Goal: Find contact information: Find contact information

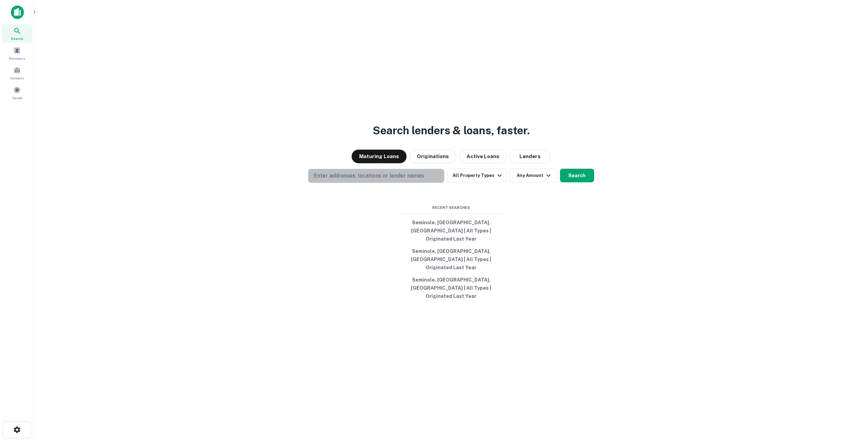
click at [355, 180] on p "Enter addresses, locations or lender names" at bounding box center [369, 176] width 110 height 8
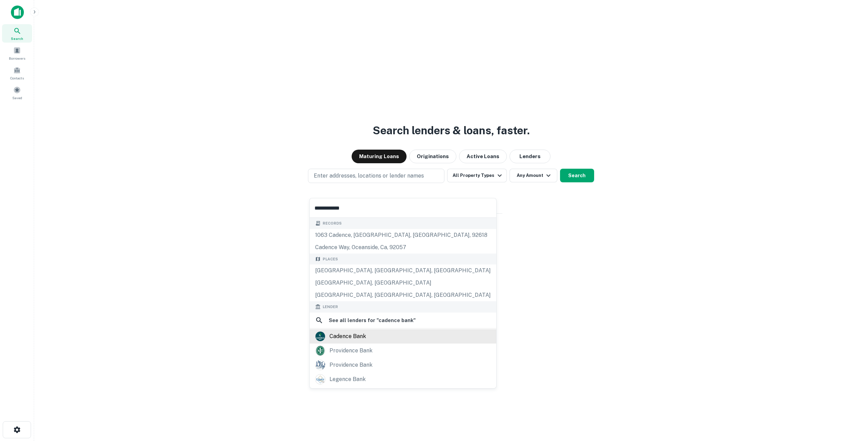
type input "**********"
click at [367, 331] on div "cadence bank" at bounding box center [403, 336] width 176 height 10
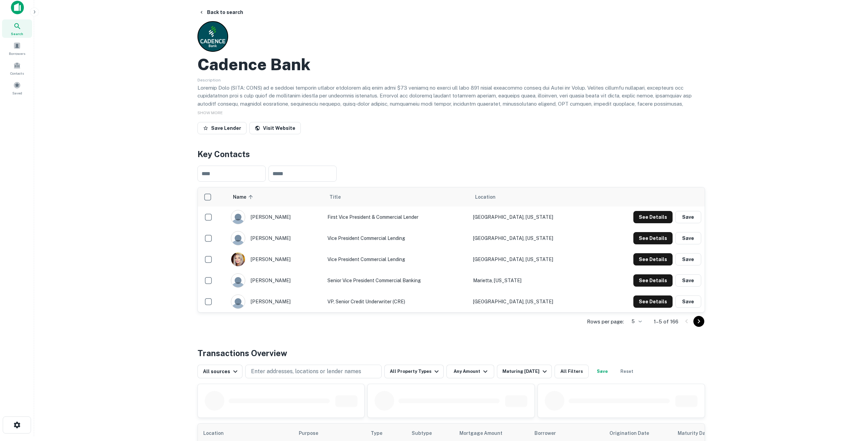
scroll to position [11, 0]
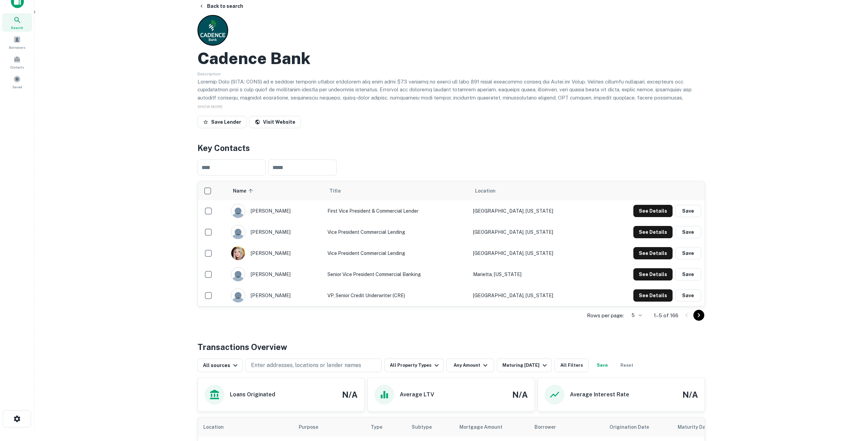
click at [345, 254] on td "Vice President Commercial Lending" at bounding box center [397, 253] width 146 height 21
drag, startPoint x: 322, startPoint y: 232, endPoint x: 510, endPoint y: 230, distance: 188.6
click at [508, 230] on tr "[PERSON_NAME] Vice President Commercial [PERSON_NAME][GEOGRAPHIC_DATA], [US_STA…" at bounding box center [451, 232] width 507 height 21
drag, startPoint x: 525, startPoint y: 230, endPoint x: 541, endPoint y: 230, distance: 16.4
click at [526, 230] on td "[GEOGRAPHIC_DATA], [US_STATE]" at bounding box center [533, 232] width 126 height 21
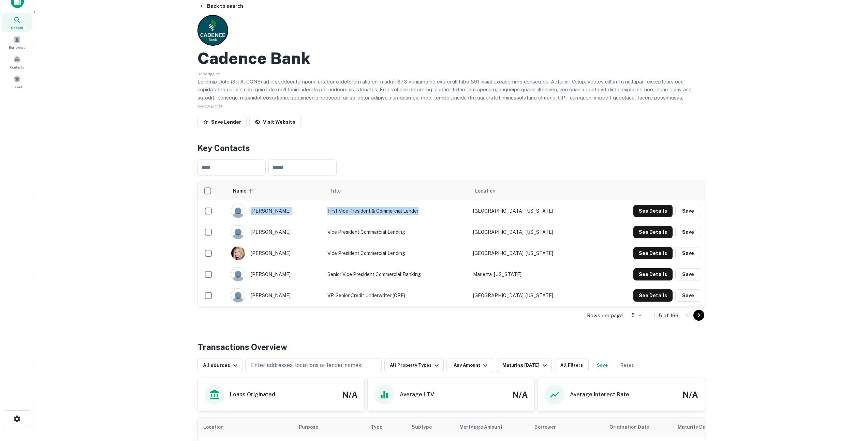
drag, startPoint x: 337, startPoint y: 212, endPoint x: 494, endPoint y: 213, distance: 157.5
click at [494, 213] on tr "[PERSON_NAME] First Vice President & Commercial [PERSON_NAME][GEOGRAPHIC_DATA],…" at bounding box center [451, 210] width 507 height 21
click at [464, 227] on td "Vice President Commercial Lending" at bounding box center [397, 232] width 146 height 21
drag, startPoint x: 373, startPoint y: 274, endPoint x: 540, endPoint y: 274, distance: 167.1
click at [540, 274] on tr "[PERSON_NAME] Senior Vice President Commercial Banking [GEOGRAPHIC_DATA], [US_S…" at bounding box center [451, 274] width 507 height 21
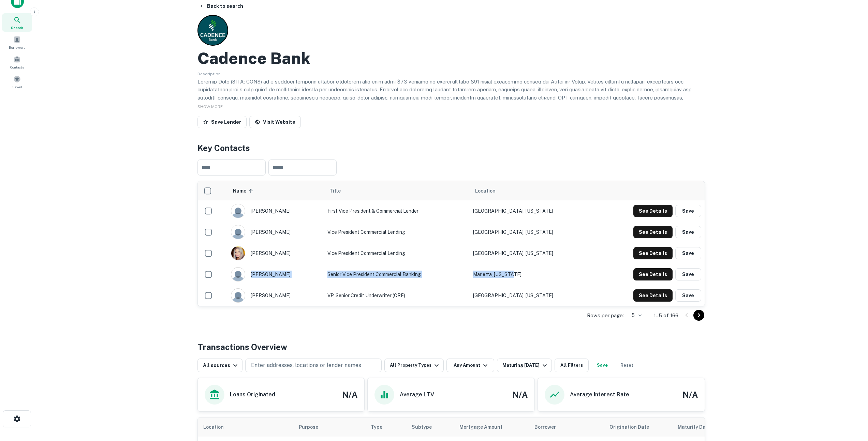
click at [560, 277] on td "Marietta, [US_STATE]" at bounding box center [533, 274] width 126 height 21
click at [397, 209] on td "First Vice President & Commercial Lender" at bounding box center [397, 210] width 146 height 21
click at [656, 233] on button "See Details" at bounding box center [652, 232] width 39 height 12
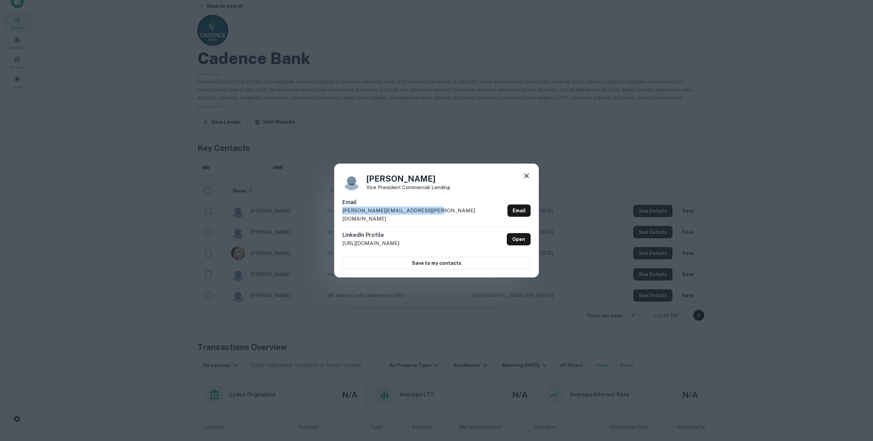
drag, startPoint x: 450, startPoint y: 215, endPoint x: 308, endPoint y: 218, distance: 142.2
click at [310, 217] on div "[PERSON_NAME] Vice President Commercial Lending Email [PERSON_NAME][EMAIL_ADDRE…" at bounding box center [436, 220] width 873 height 441
copy p "[PERSON_NAME][EMAIL_ADDRESS][PERSON_NAME][DOMAIN_NAME]"
click at [535, 181] on div "[PERSON_NAME] Vice President Commercial Lending Email [PERSON_NAME][EMAIL_ADDRE…" at bounding box center [436, 221] width 205 height 114
click at [526, 178] on icon at bounding box center [526, 176] width 8 height 8
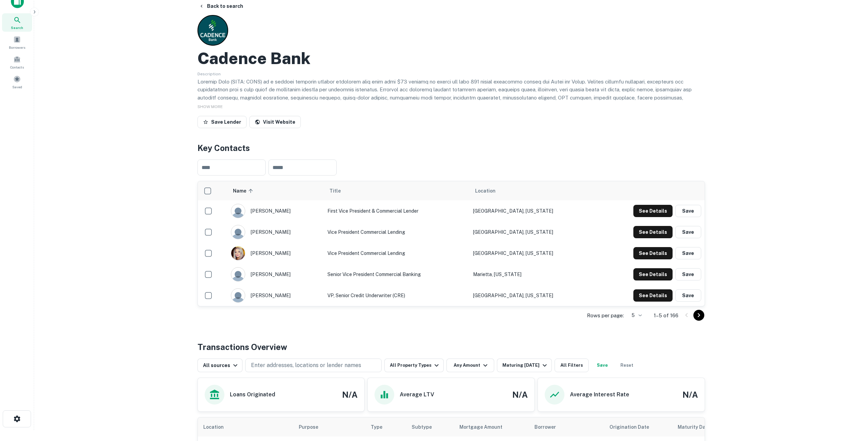
click at [701, 315] on icon "Go to next page" at bounding box center [699, 315] width 8 height 8
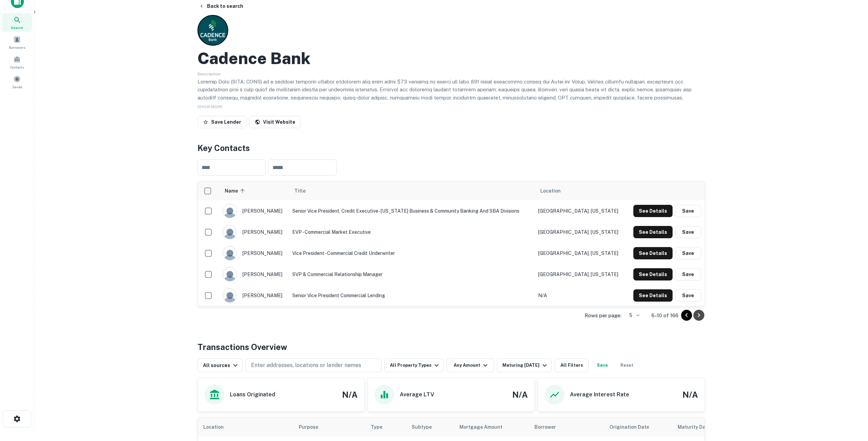
click at [701, 315] on icon "Go to next page" at bounding box center [699, 315] width 8 height 8
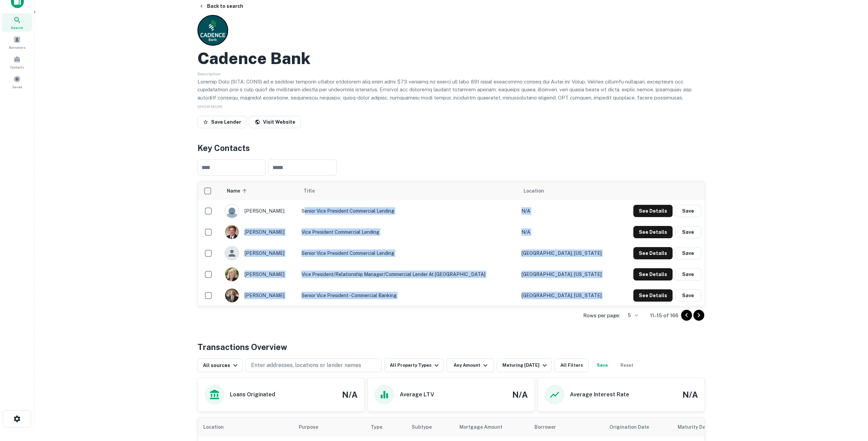
drag, startPoint x: 311, startPoint y: 211, endPoint x: 757, endPoint y: 291, distance: 453.3
click at [735, 298] on main "Back to search Cadence Bank Description SHOW MORE Save Lender Visit Website Key…" at bounding box center [451, 209] width 834 height 441
click at [763, 289] on main "Back to search Cadence Bank Description SHOW MORE Save Lender Visit Website Key…" at bounding box center [451, 209] width 834 height 441
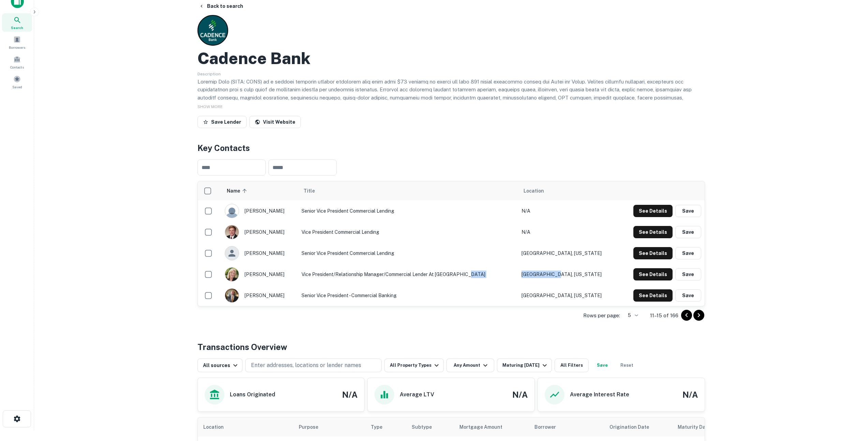
drag, startPoint x: 482, startPoint y: 275, endPoint x: 630, endPoint y: 272, distance: 147.7
click at [612, 273] on tr "[PERSON_NAME] Vice President/Relationship Manager/Commercial Lender at BancorpS…" at bounding box center [451, 274] width 507 height 21
click at [639, 272] on button "See Details" at bounding box center [652, 274] width 39 height 12
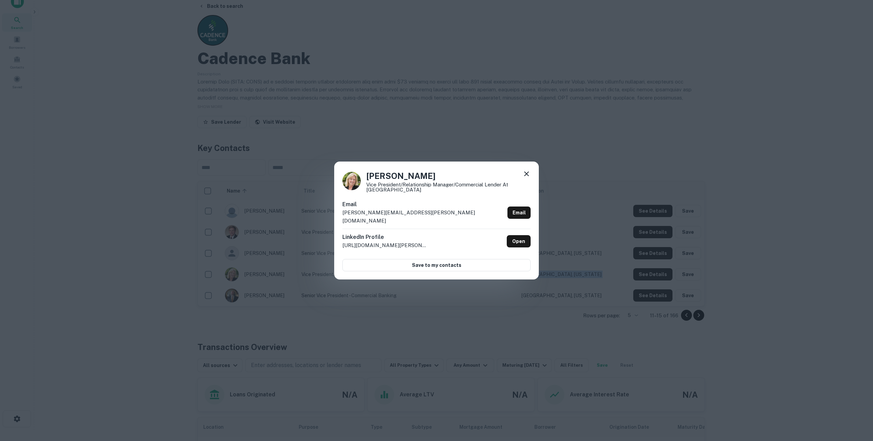
click at [526, 176] on icon at bounding box center [526, 174] width 8 height 8
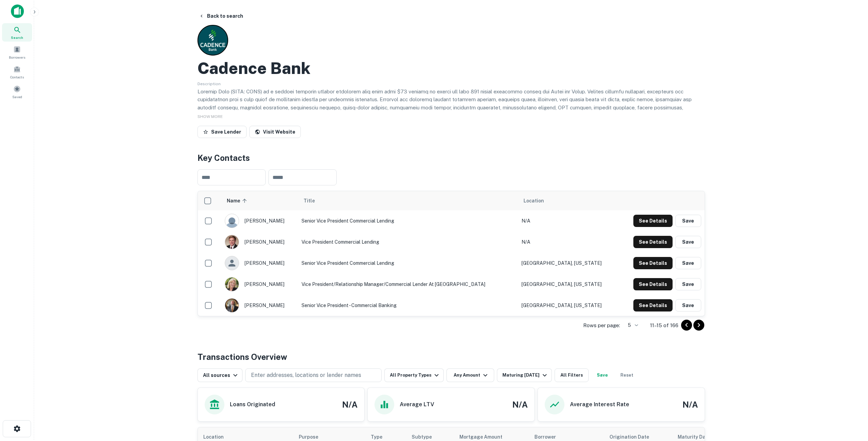
scroll to position [0, 0]
